Goal: Information Seeking & Learning: Learn about a topic

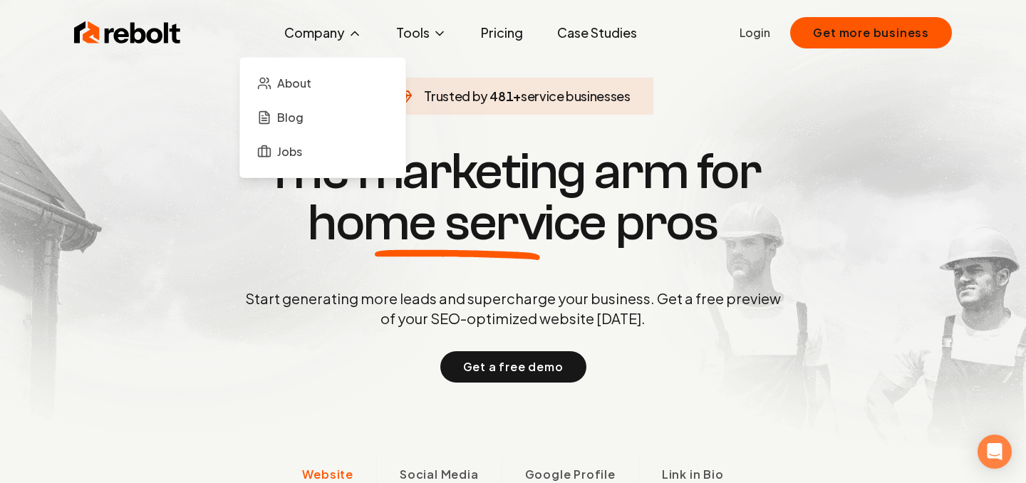
click at [334, 29] on button "Company" at bounding box center [323, 33] width 101 height 29
click at [303, 122] on span "Blog" at bounding box center [290, 117] width 26 height 17
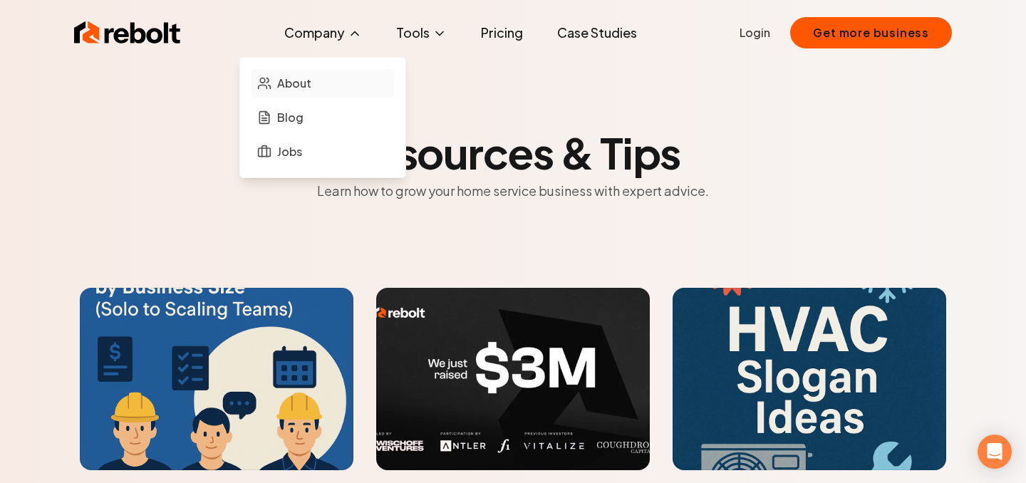
click at [307, 84] on span "About" at bounding box center [294, 83] width 34 height 17
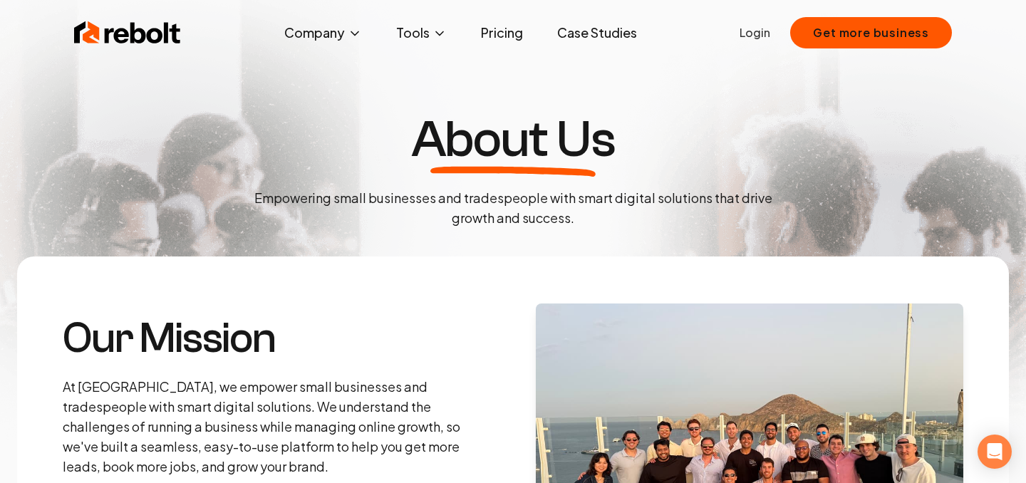
click at [594, 31] on link "Case Studies" at bounding box center [597, 33] width 103 height 29
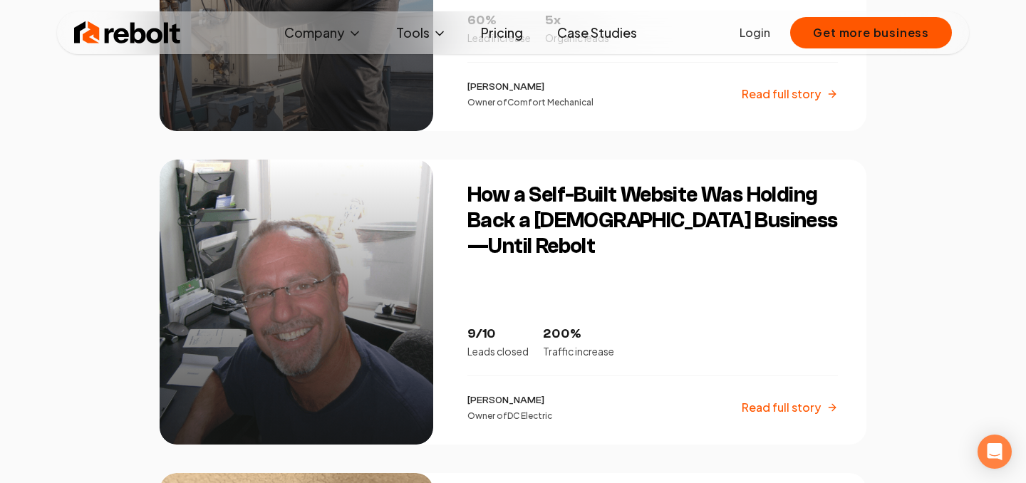
scroll to position [1459, 0]
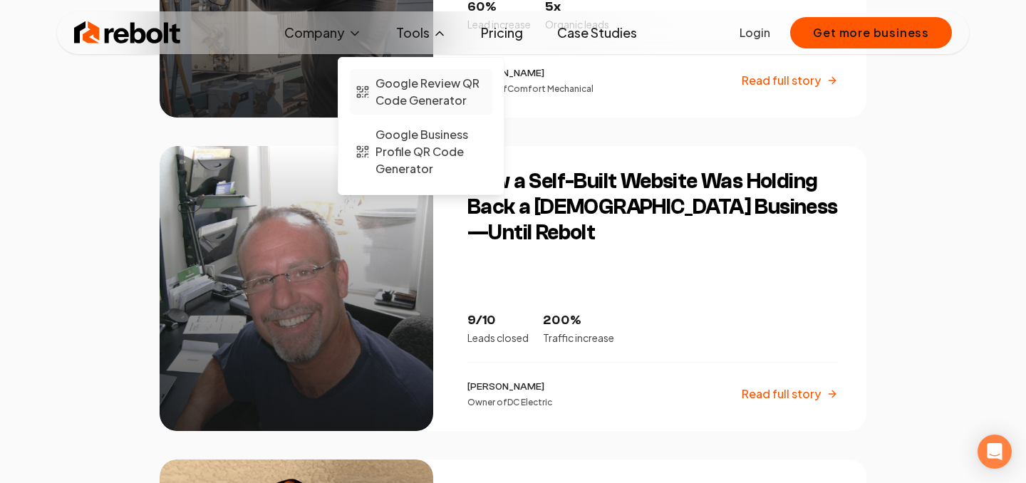
click at [423, 104] on span "Google Review QR Code Generator" at bounding box center [431, 92] width 111 height 34
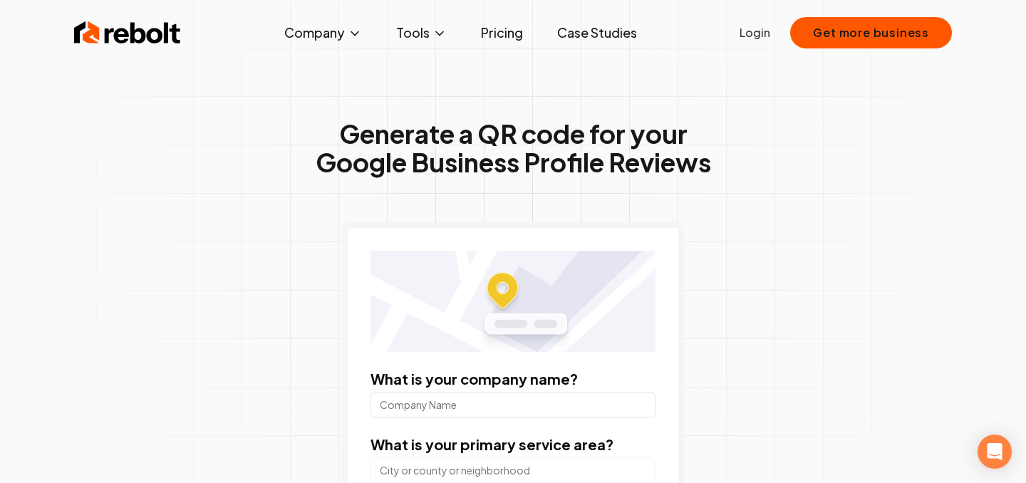
click at [156, 48] on div "Rebolt Company About Blog Jobs Tools Google Review QR Code Generator Google Bus…" at bounding box center [513, 32] width 912 height 43
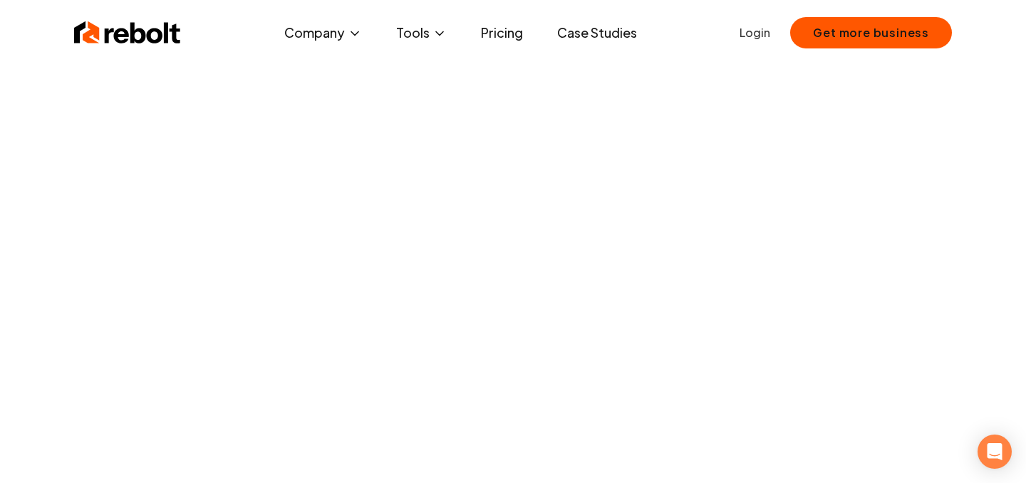
scroll to position [14, 0]
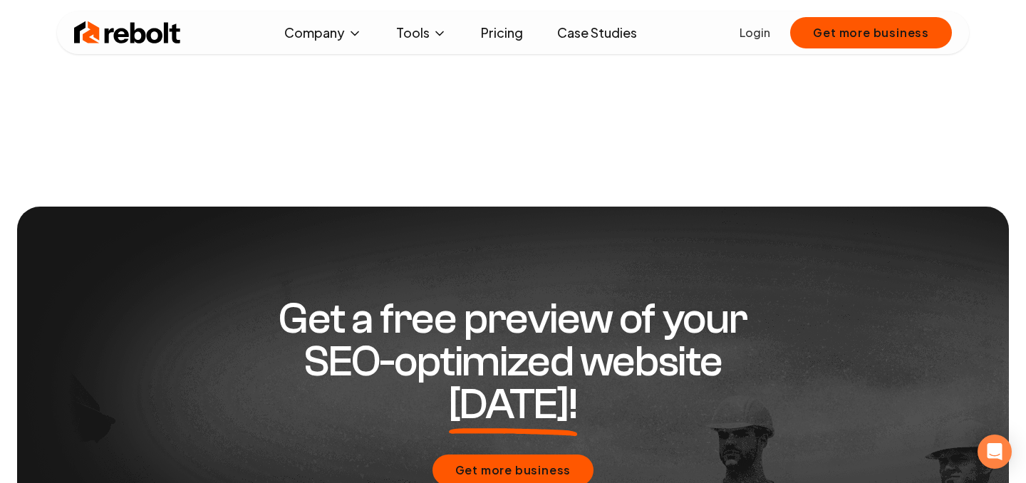
scroll to position [942, 0]
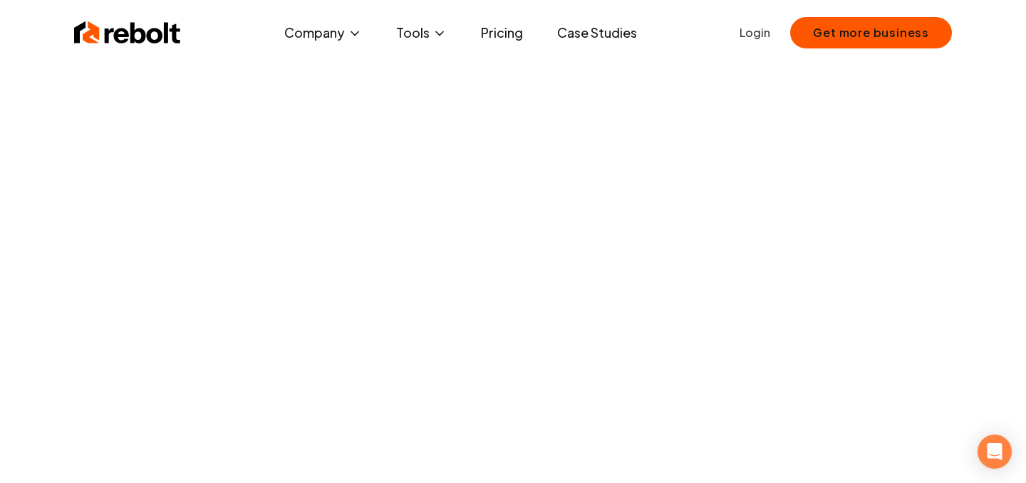
scroll to position [9, 0]
